Goal: Task Accomplishment & Management: Check status

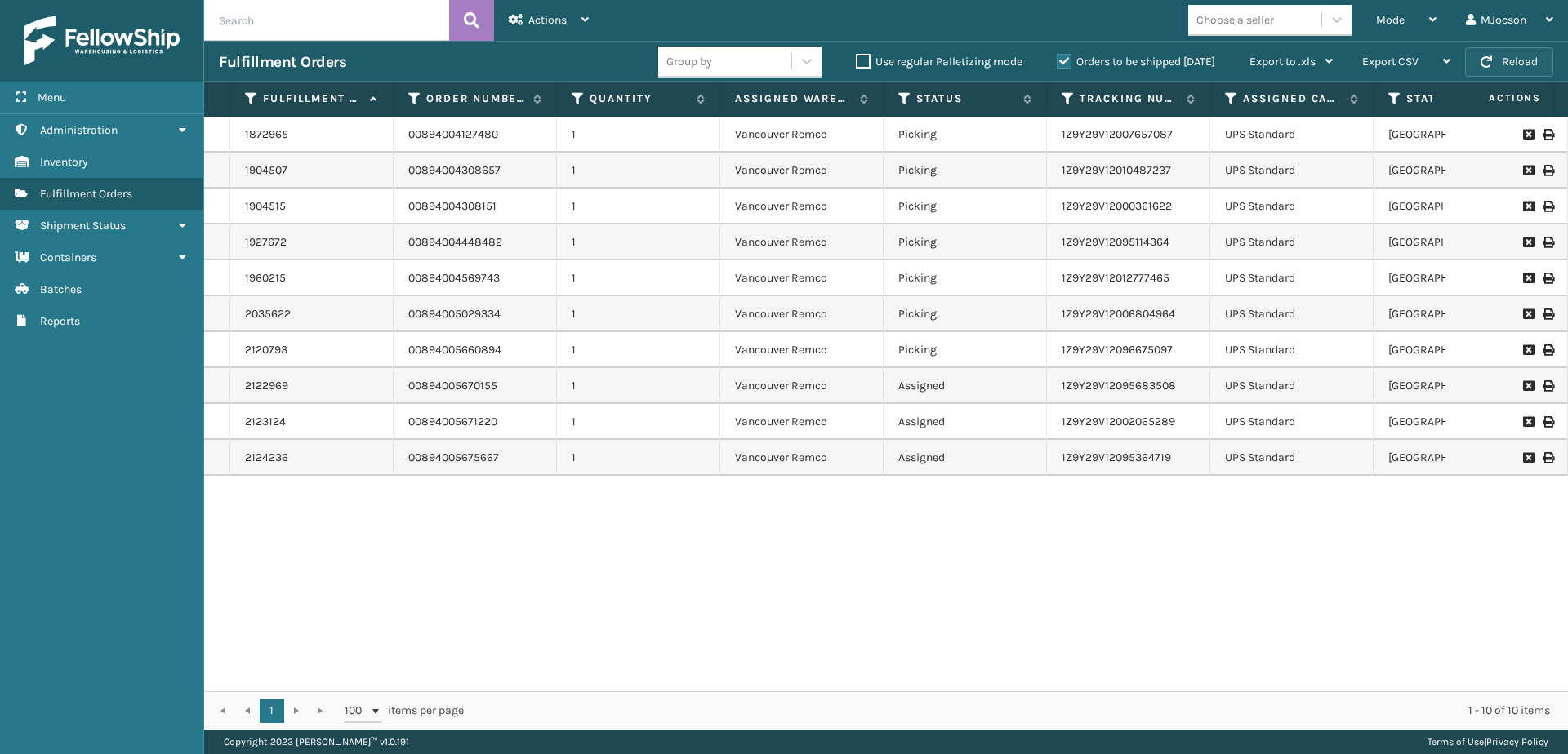
click at [1524, 59] on button "Reload" at bounding box center [1509, 62] width 89 height 29
